Goal: Information Seeking & Learning: Compare options

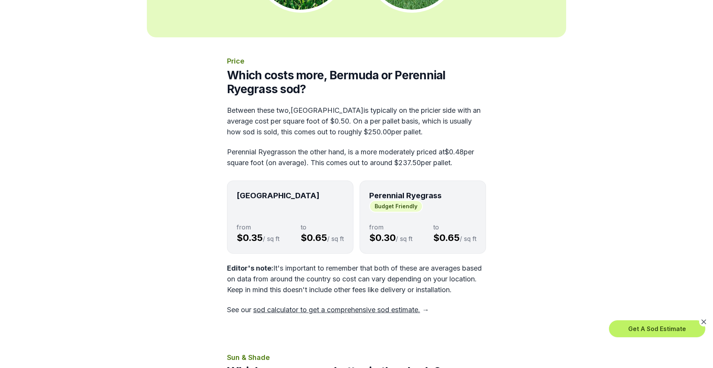
scroll to position [321, 0]
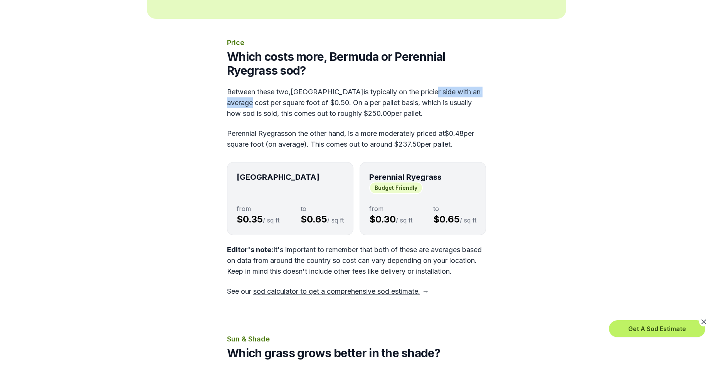
drag, startPoint x: 400, startPoint y: 92, endPoint x: 473, endPoint y: 92, distance: 72.4
click at [473, 92] on p "Between these two, [GEOGRAPHIC_DATA] is typically on the pricier side with an a…" at bounding box center [356, 103] width 259 height 32
drag, startPoint x: 280, startPoint y: 104, endPoint x: 318, endPoint y: 104, distance: 38.1
click at [318, 104] on p "Between these two, [GEOGRAPHIC_DATA] is typically on the pricier side with an a…" at bounding box center [356, 103] width 259 height 32
click at [393, 104] on p "Between these two, [GEOGRAPHIC_DATA] is typically on the pricier side with an a…" at bounding box center [356, 103] width 259 height 32
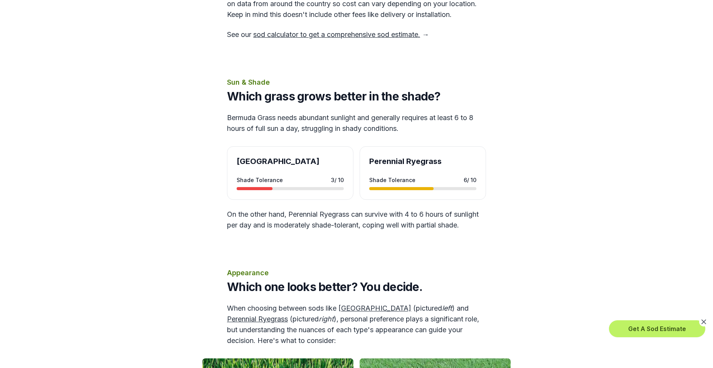
scroll to position [642, 0]
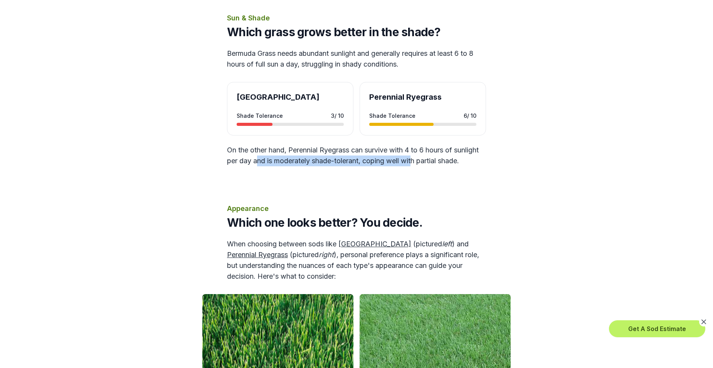
drag, startPoint x: 284, startPoint y: 173, endPoint x: 442, endPoint y: 174, distance: 158.0
click at [442, 166] on p "On the other hand, Perennial Ryegrass can survive with 4 to 6 hours of sunlight…" at bounding box center [356, 156] width 259 height 22
drag, startPoint x: 442, startPoint y: 174, endPoint x: 473, endPoint y: 174, distance: 31.2
click at [473, 166] on p "On the other hand, Perennial Ryegrass can survive with 4 to 6 hours of sunlight…" at bounding box center [356, 156] width 259 height 22
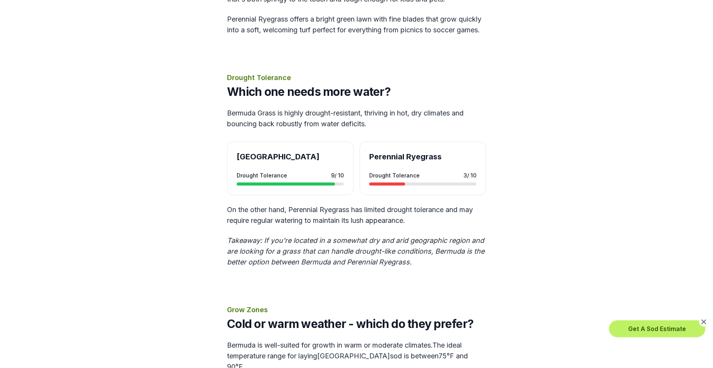
scroll to position [1156, 0]
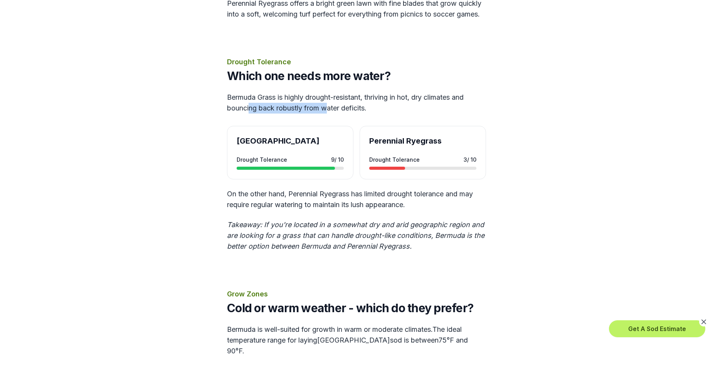
drag, startPoint x: 249, startPoint y: 144, endPoint x: 330, endPoint y: 144, distance: 80.5
click at [330, 114] on p "Bermuda Grass is highly drought-resistant, thriving in hot, dry climates and bo…" at bounding box center [356, 103] width 259 height 22
drag, startPoint x: 330, startPoint y: 144, endPoint x: 374, endPoint y: 141, distance: 44.8
click at [374, 114] on p "Bermuda Grass is highly drought-resistant, thriving in hot, dry climates and bo…" at bounding box center [356, 103] width 259 height 22
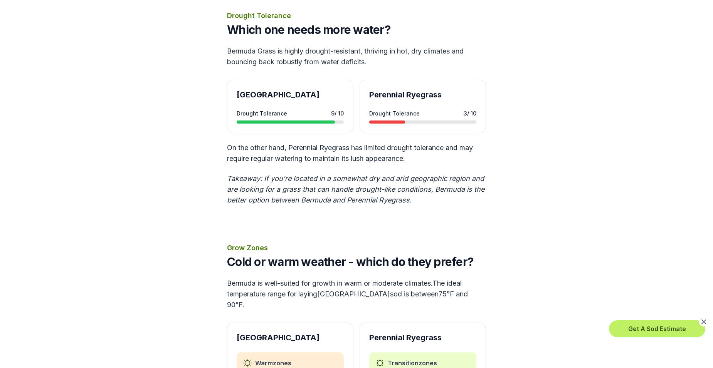
scroll to position [1220, 0]
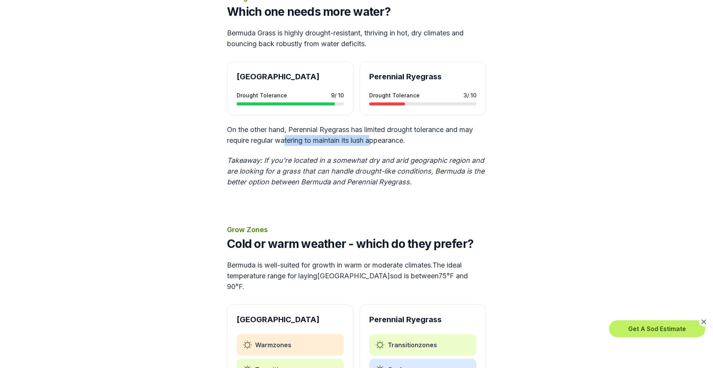
drag, startPoint x: 285, startPoint y: 173, endPoint x: 375, endPoint y: 176, distance: 90.2
click at [375, 146] on p "On the other hand, Perennial Ryegrass has limited drought tolerance and may req…" at bounding box center [356, 135] width 259 height 22
drag, startPoint x: 375, startPoint y: 176, endPoint x: 409, endPoint y: 185, distance: 35.2
click at [444, 179] on div "Drought Tolerance Which one needs more water? Bermuda Grass is highly drought-r…" at bounding box center [356, 89] width 259 height 195
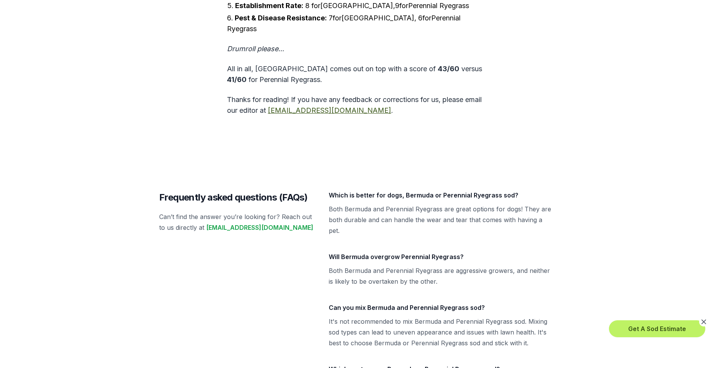
scroll to position [2632, 0]
